Goal: Task Accomplishment & Management: Manage account settings

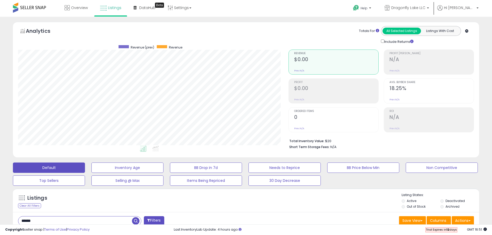
select select
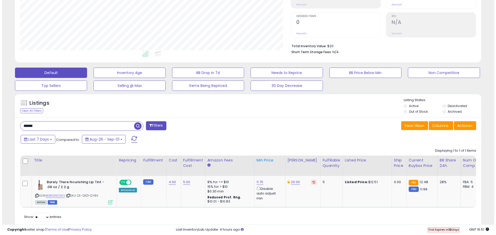
scroll to position [111, 0]
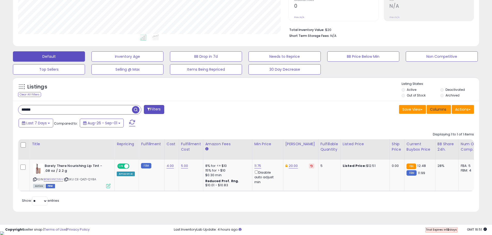
click at [437, 108] on span "Columns" at bounding box center [438, 109] width 16 height 5
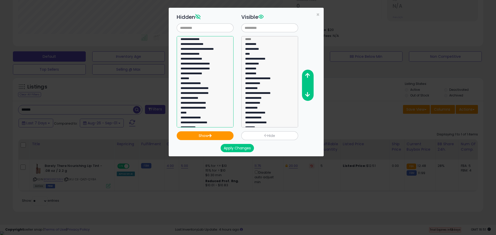
select select "**********"
click at [198, 39] on option "**********" at bounding box center [203, 40] width 46 height 5
click at [213, 136] on button "Show" at bounding box center [205, 136] width 57 height 9
select select
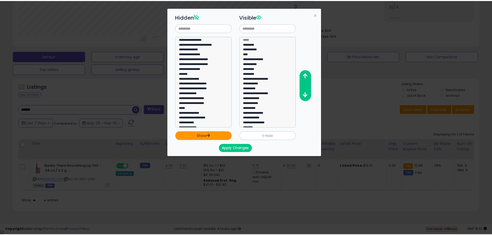
scroll to position [43, 0]
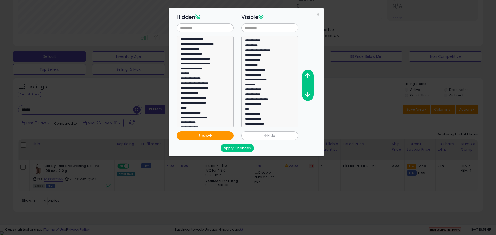
click at [241, 149] on button "Apply Changes" at bounding box center [237, 148] width 33 height 8
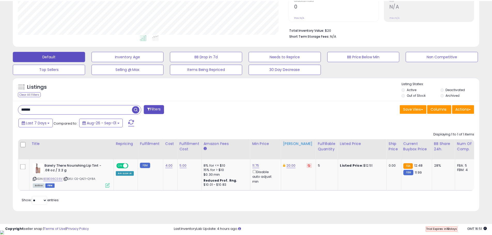
scroll to position [258333, 258168]
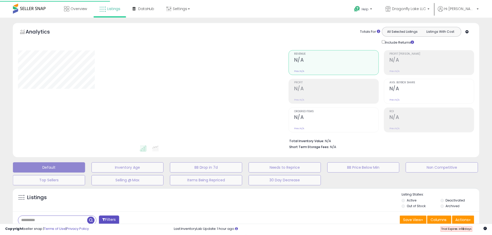
scroll to position [85, 0]
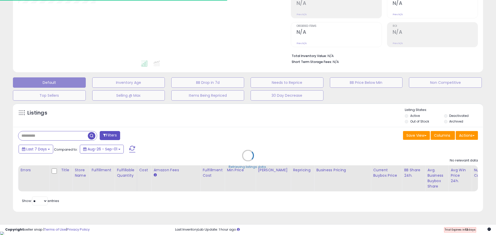
type input "******"
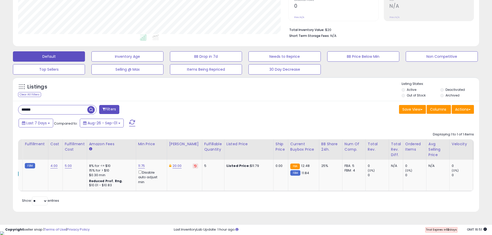
scroll to position [0, 0]
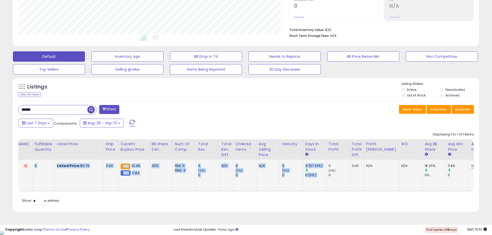
drag, startPoint x: 466, startPoint y: 148, endPoint x: 350, endPoint y: 165, distance: 117.3
click at [342, 165] on table "Title Repricing" at bounding box center [112, 166] width 761 height 52
click at [439, 106] on button "Columns" at bounding box center [439, 109] width 24 height 9
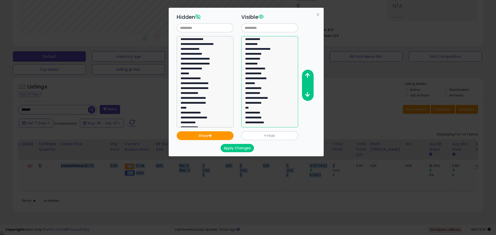
select select "**********"
click at [263, 123] on option "**********" at bounding box center [268, 123] width 46 height 5
click at [309, 74] on icon "button" at bounding box center [307, 75] width 5 height 5
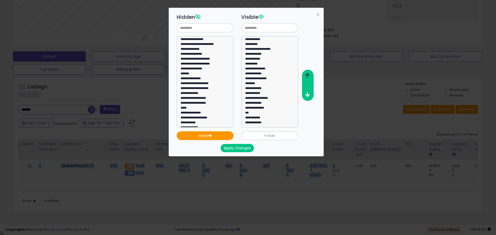
click at [309, 74] on icon "button" at bounding box center [307, 75] width 5 height 5
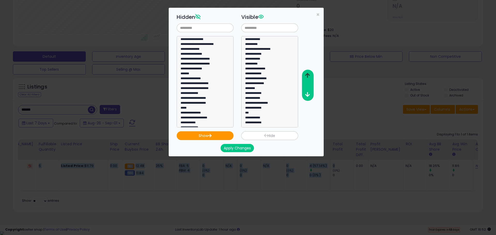
click at [309, 74] on icon "button" at bounding box center [307, 75] width 5 height 5
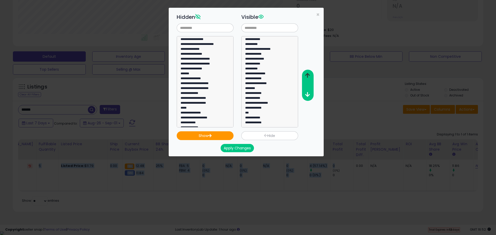
click at [309, 74] on icon "button" at bounding box center [307, 75] width 5 height 5
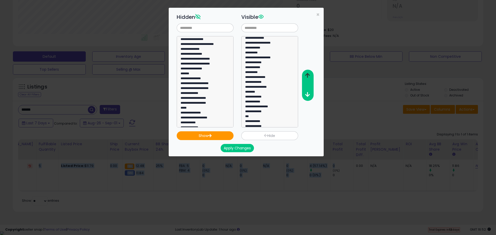
click at [309, 74] on icon "button" at bounding box center [307, 75] width 5 height 5
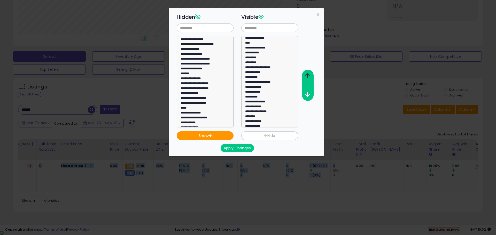
click at [309, 74] on icon "button" at bounding box center [307, 75] width 5 height 5
click at [308, 95] on icon "button" at bounding box center [307, 94] width 5 height 5
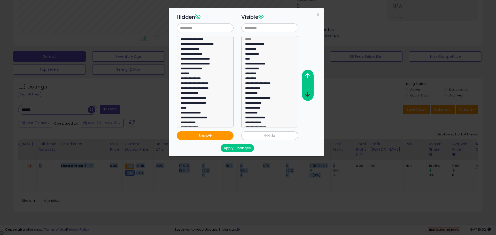
click at [308, 95] on icon "button" at bounding box center [307, 94] width 5 height 5
click at [243, 148] on button "Apply Changes" at bounding box center [237, 148] width 33 height 8
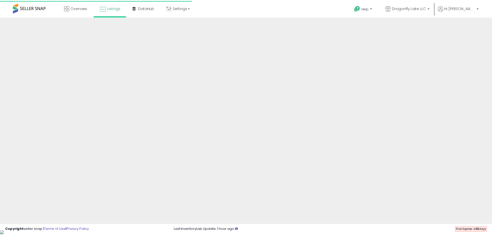
scroll to position [85, 0]
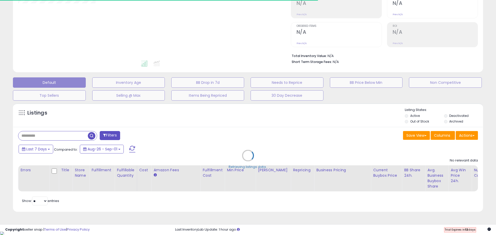
type input "******"
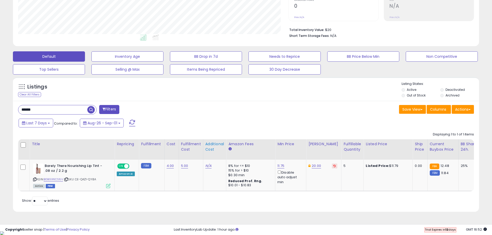
scroll to position [0, 0]
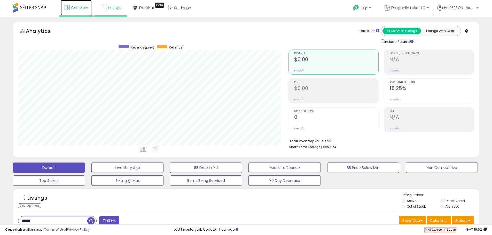
click at [80, 6] on span "Overview" at bounding box center [79, 7] width 17 height 5
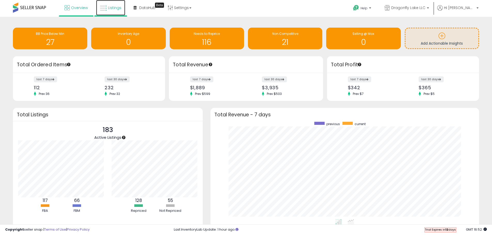
click at [110, 10] on span "Listings" at bounding box center [114, 7] width 13 height 5
